Goal: Information Seeking & Learning: Learn about a topic

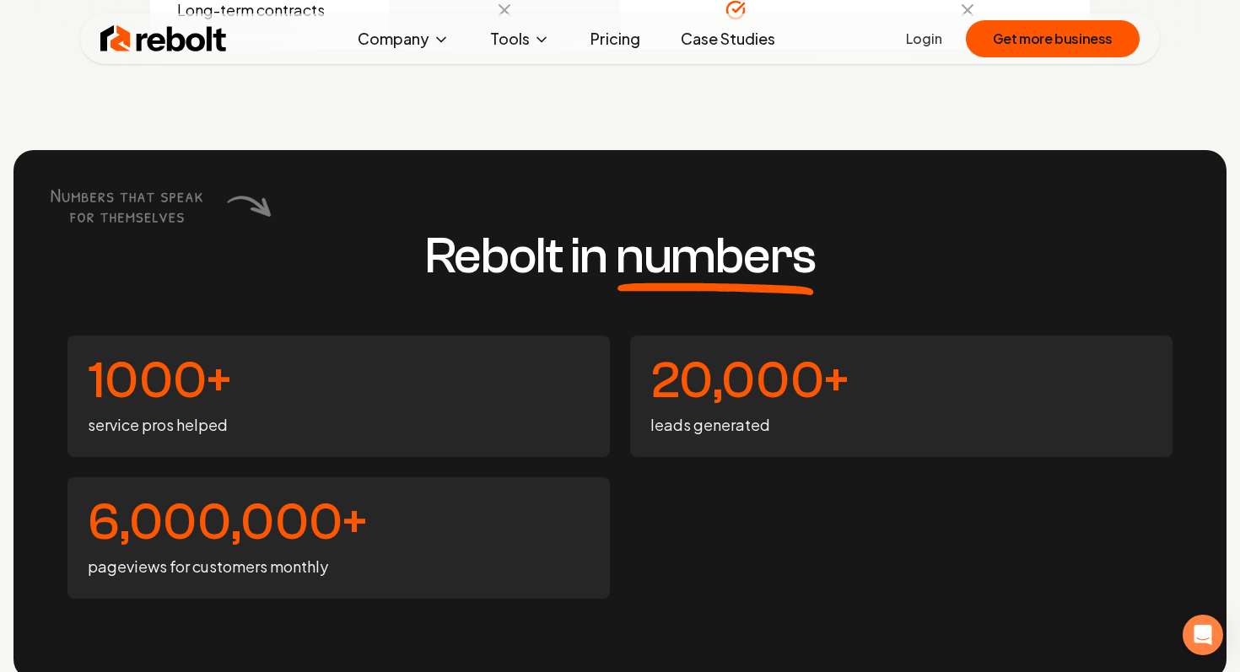
scroll to position [6250, 0]
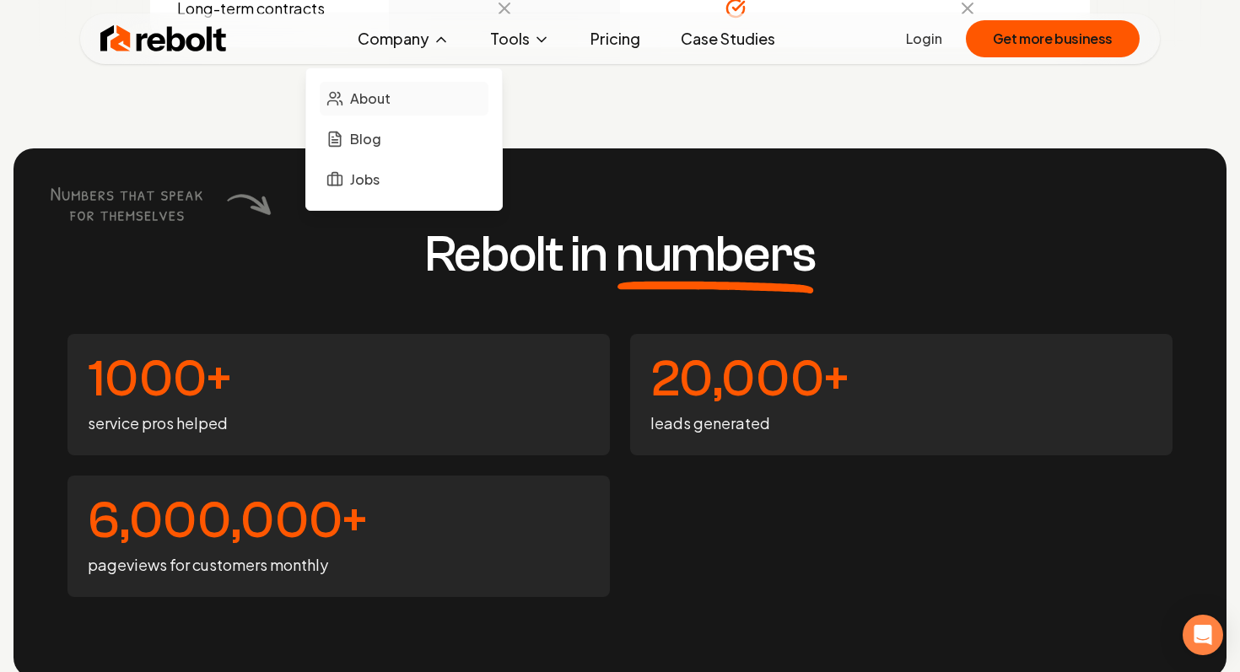
click at [400, 93] on link "About" at bounding box center [404, 99] width 169 height 34
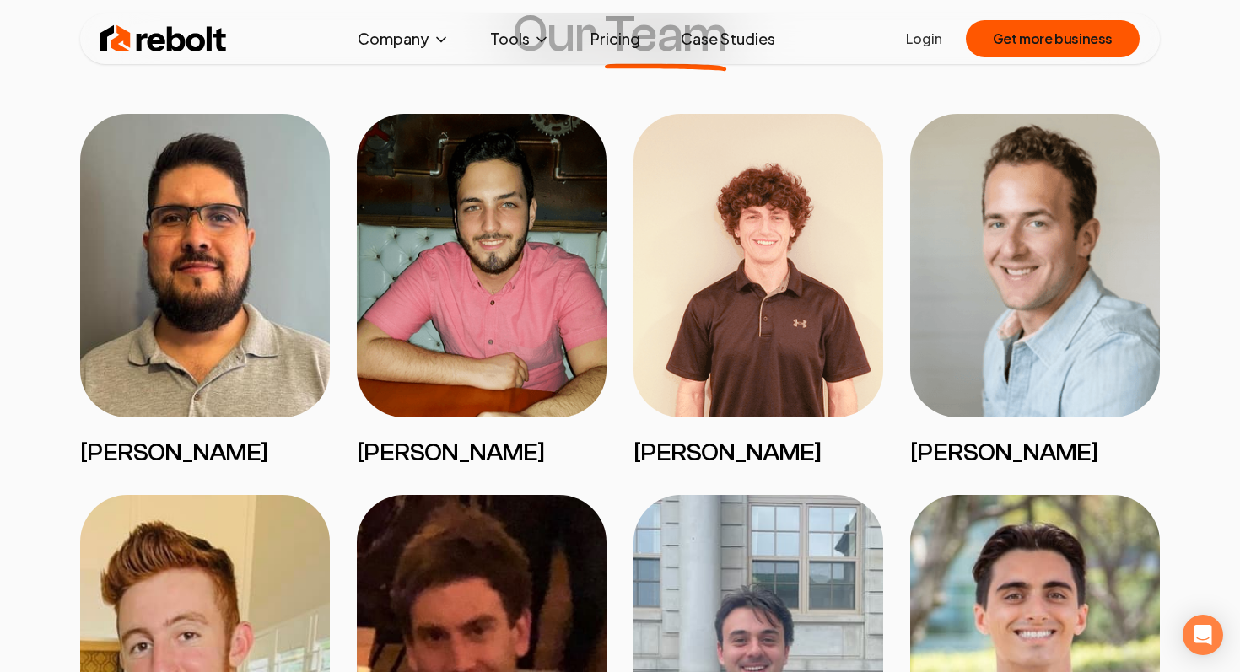
scroll to position [1364, 0]
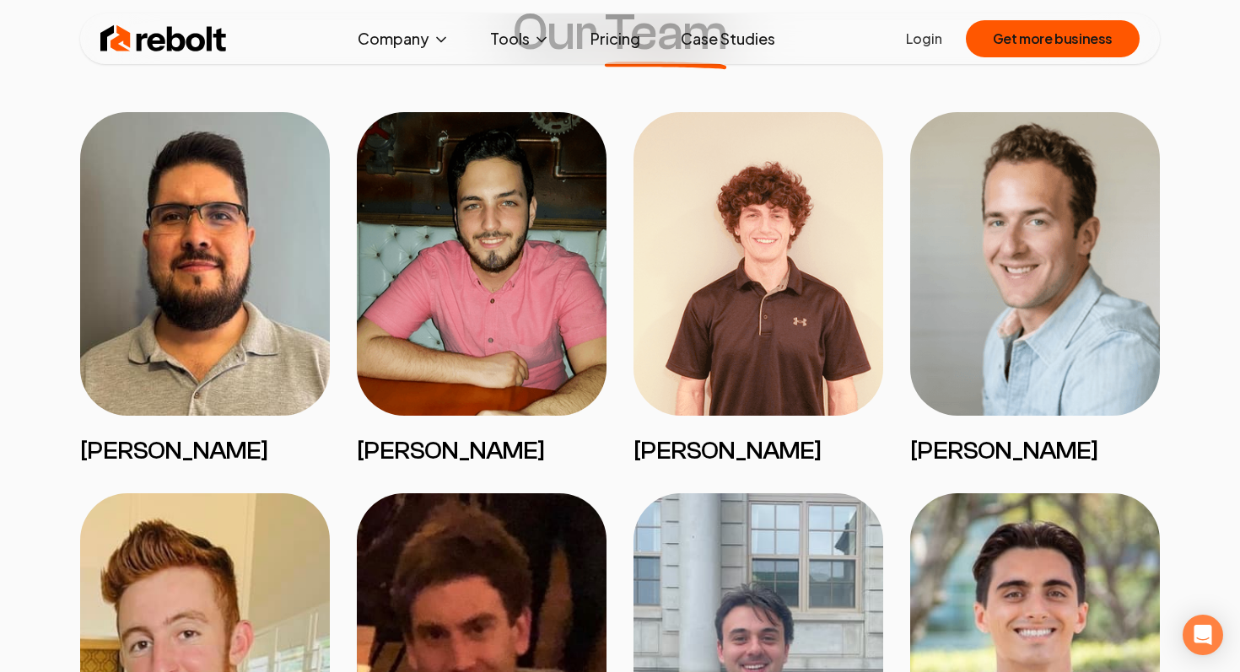
click at [1044, 321] on img at bounding box center [1035, 264] width 250 height 304
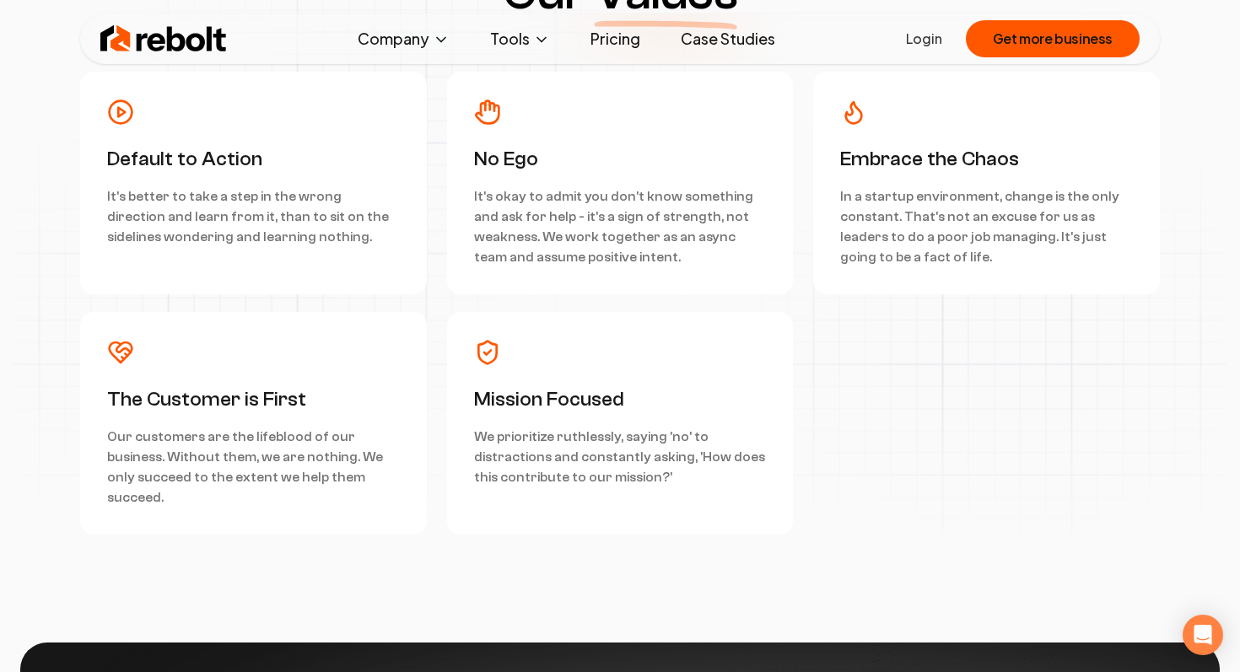
scroll to position [4954, 0]
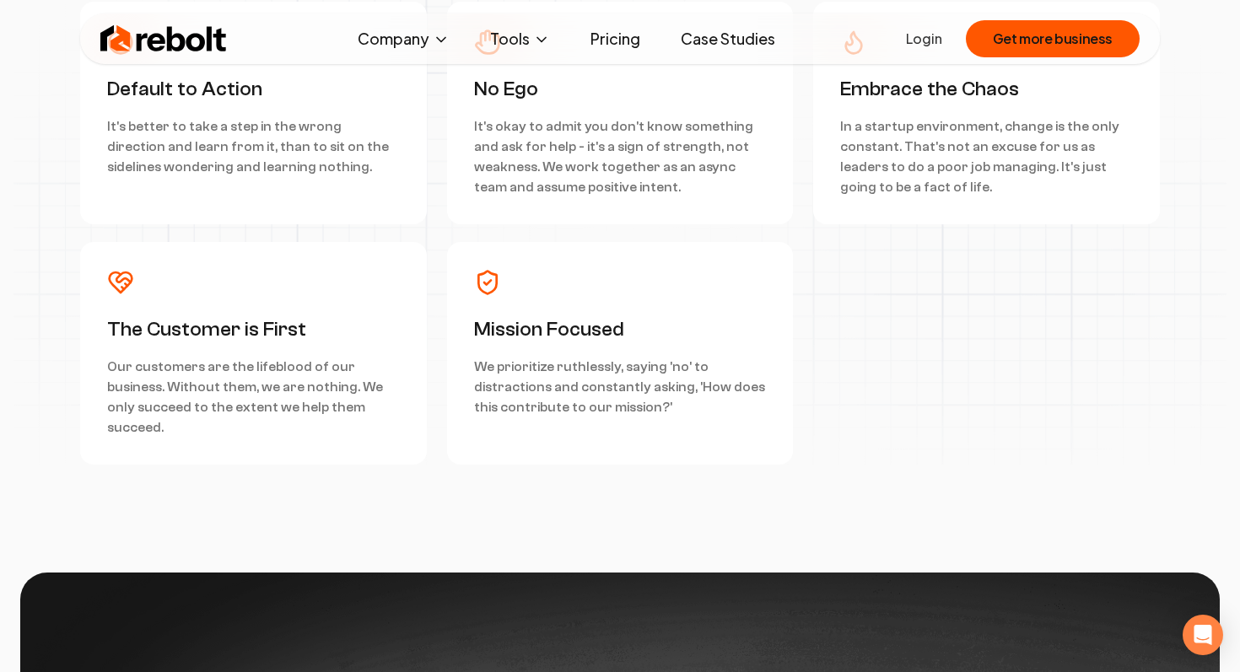
click at [623, 48] on link "Pricing" at bounding box center [615, 39] width 77 height 34
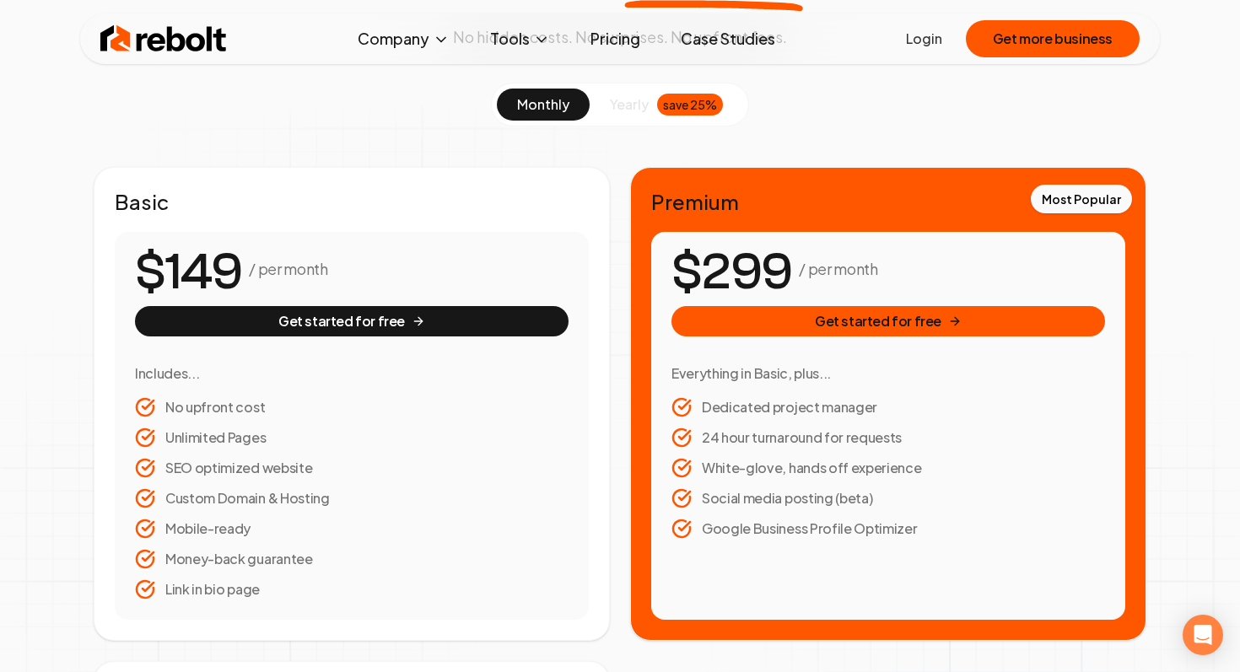
scroll to position [198, 0]
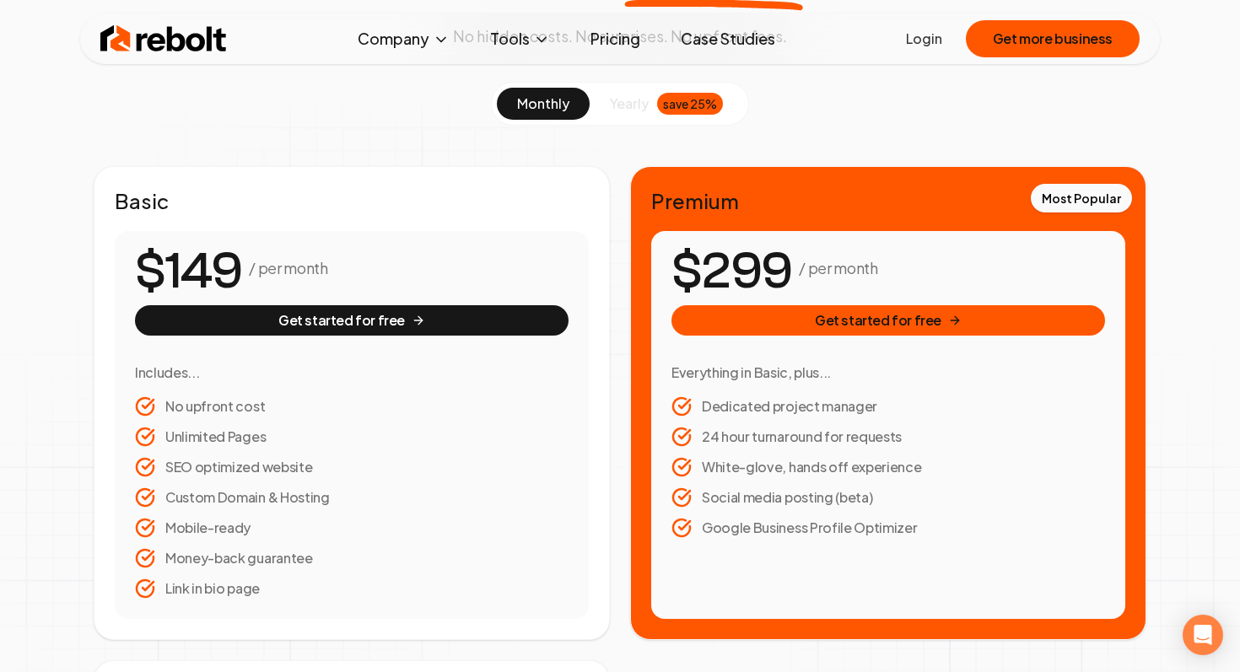
click at [639, 114] on button "yearly save 25%" at bounding box center [667, 104] width 154 height 32
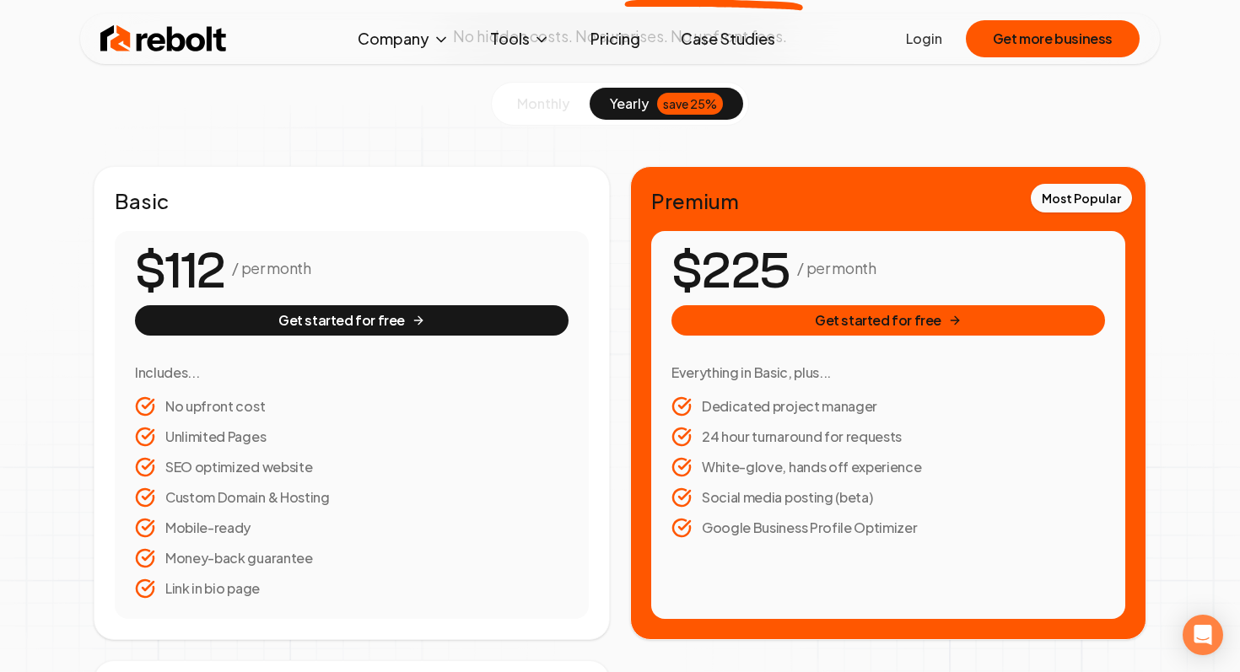
click at [532, 100] on span "monthly" at bounding box center [543, 103] width 52 height 18
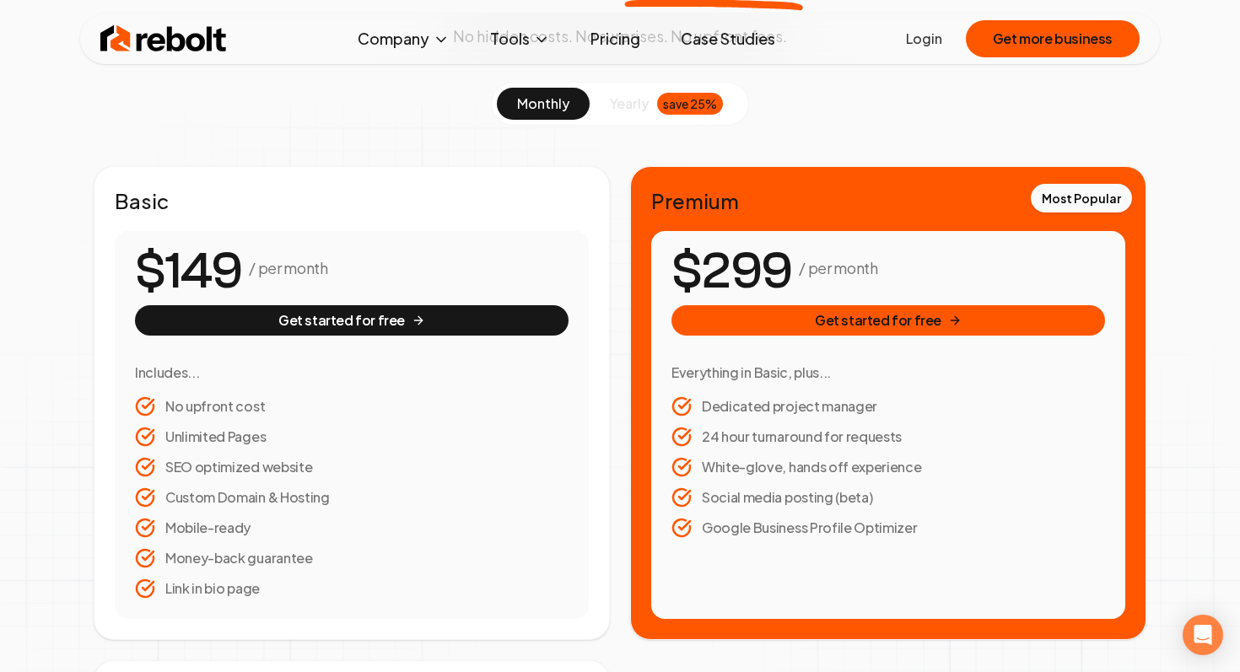
click at [647, 109] on span "yearly" at bounding box center [629, 104] width 39 height 20
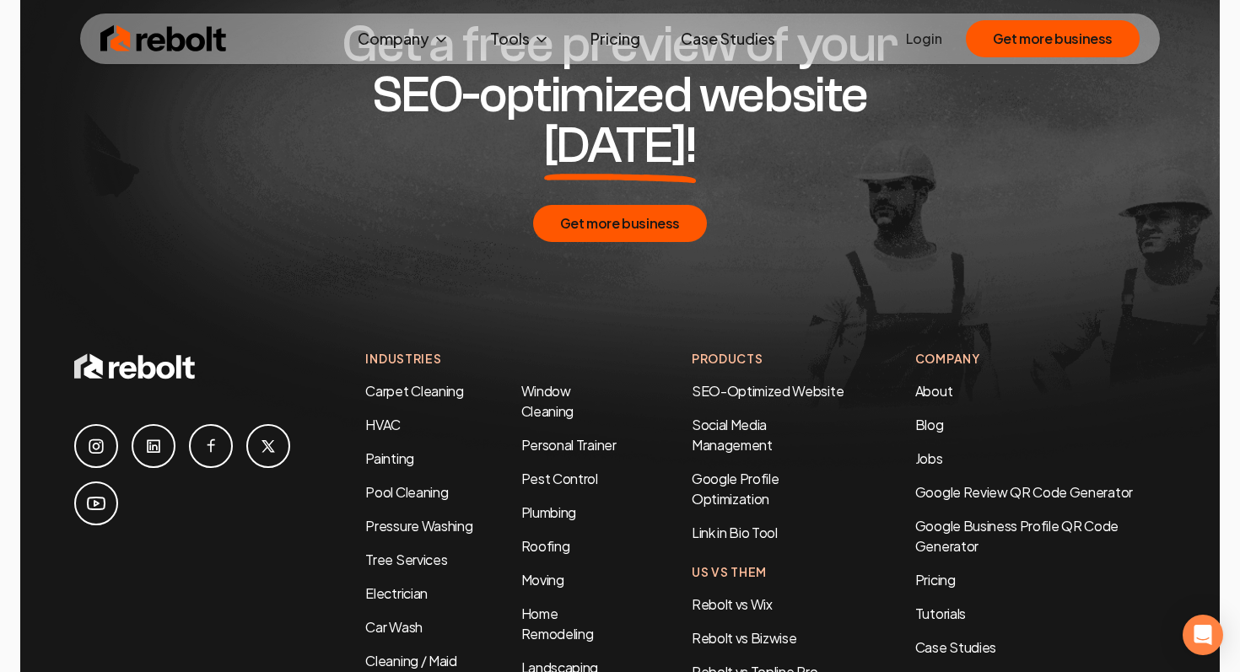
scroll to position [3396, 0]
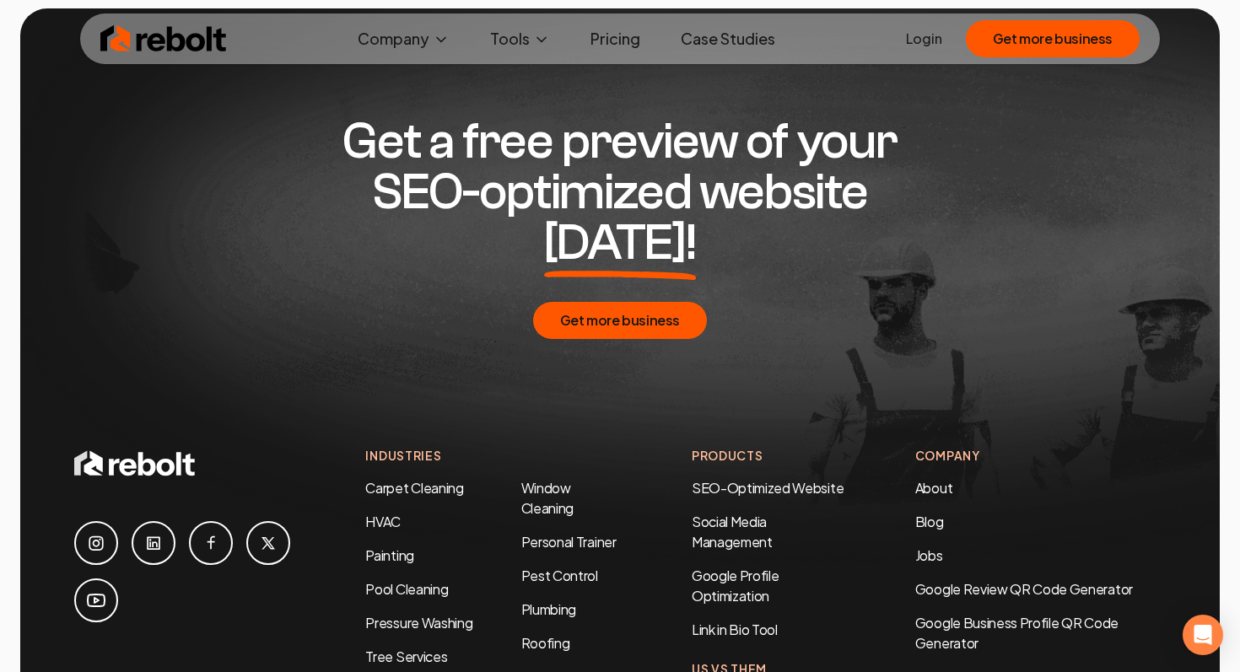
click at [95, 533] on icon at bounding box center [96, 543] width 20 height 20
